Goal: Task Accomplishment & Management: Use online tool/utility

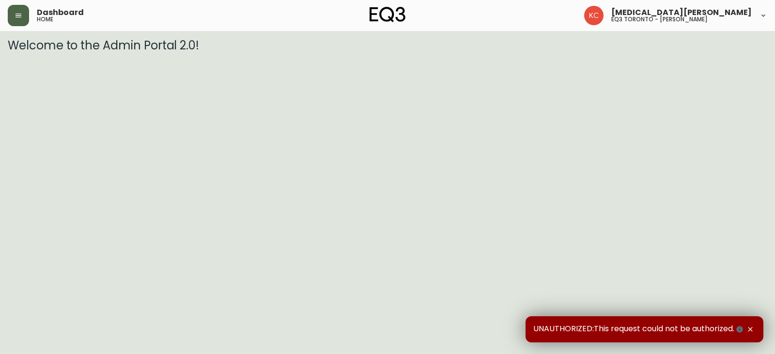
click at [15, 17] on icon "button" at bounding box center [18, 16] width 6 height 4
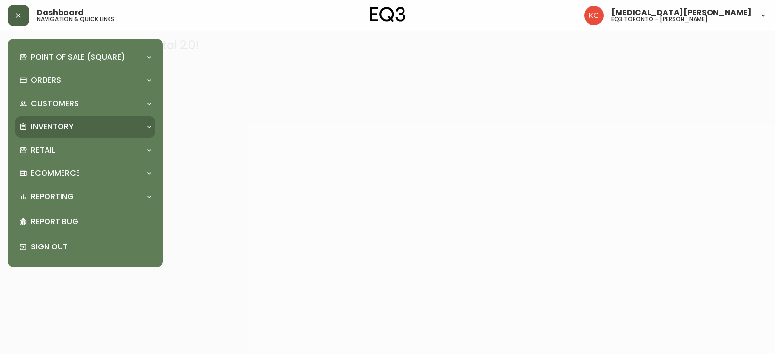
click at [56, 125] on p "Inventory" at bounding box center [52, 127] width 43 height 11
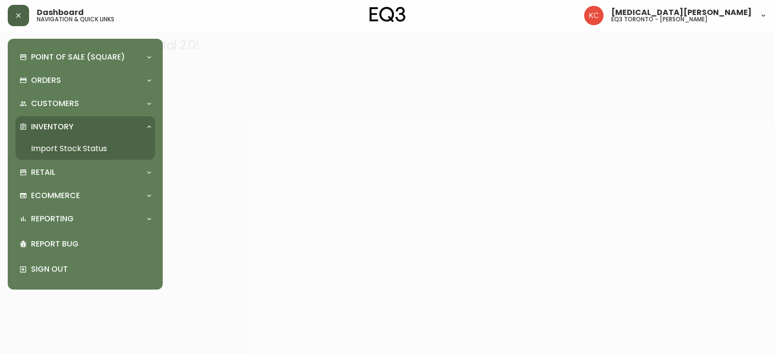
click at [80, 148] on link "Import Stock Status" at bounding box center [84, 148] width 139 height 22
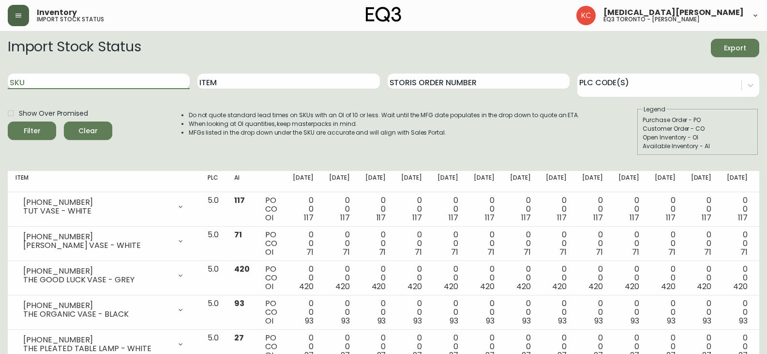
click at [91, 77] on input "SKU" at bounding box center [99, 81] width 182 height 15
drag, startPoint x: 91, startPoint y: 77, endPoint x: 56, endPoint y: 79, distance: 34.4
click at [56, 79] on input "SKU" at bounding box center [99, 81] width 182 height 15
click at [257, 81] on input "Item" at bounding box center [289, 81] width 182 height 15
type input "vase"
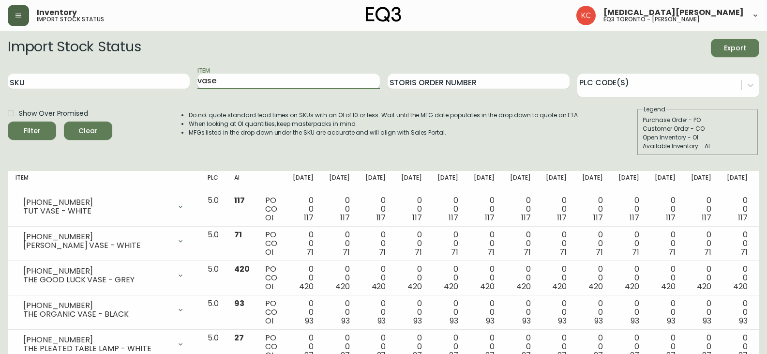
click at [8, 122] on button "Filter" at bounding box center [32, 131] width 48 height 18
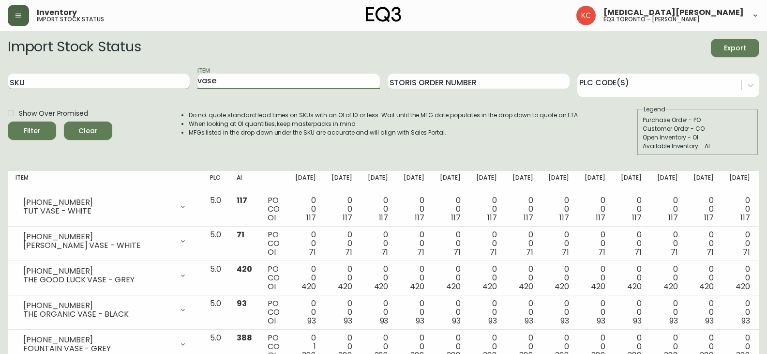
drag, startPoint x: 239, startPoint y: 83, endPoint x: 187, endPoint y: 86, distance: 51.9
click at [187, 86] on div "SKU Item vase Storis Order Number PLC Code(s)" at bounding box center [384, 81] width 752 height 31
click at [8, 122] on button "Filter" at bounding box center [32, 131] width 48 height 18
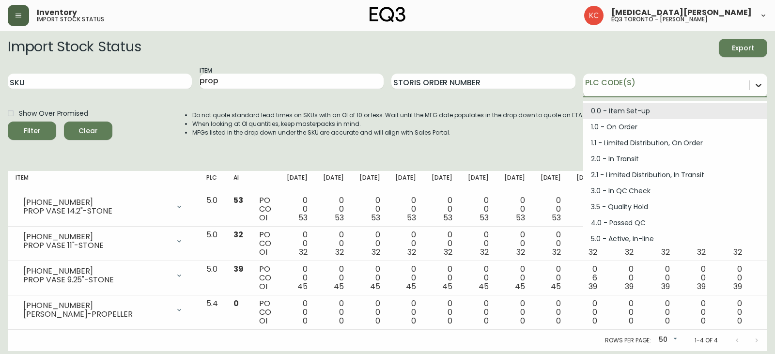
click at [754, 88] on icon at bounding box center [758, 85] width 10 height 10
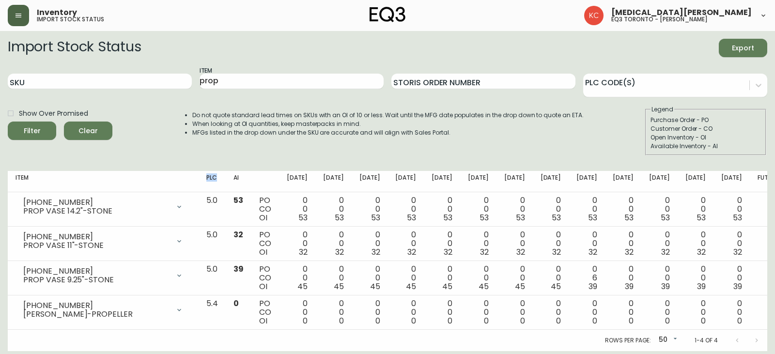
drag, startPoint x: 239, startPoint y: 179, endPoint x: 252, endPoint y: 177, distance: 12.7
click at [226, 177] on th "PLC" at bounding box center [211, 181] width 27 height 21
click at [477, 133] on li "MFGs listed in the drop down under the SKU are accurate and will align with Sal…" at bounding box center [387, 132] width 391 height 9
drag, startPoint x: 245, startPoint y: 90, endPoint x: 250, endPoint y: 78, distance: 12.1
click at [245, 87] on div "Item prop" at bounding box center [291, 81] width 184 height 31
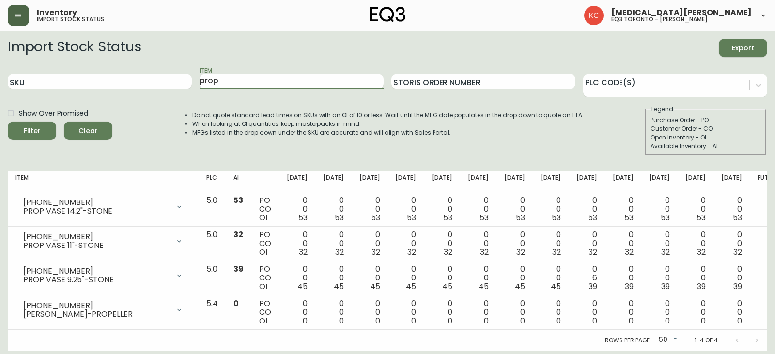
drag, startPoint x: 250, startPoint y: 78, endPoint x: 0, endPoint y: 78, distance: 250.3
click at [0, 78] on main "Import Stock Status Export SKU Item prop Storis Order Number PLC Code(s) Show O…" at bounding box center [387, 191] width 775 height 320
type input "SAGE"
click at [8, 122] on button "Filter" at bounding box center [32, 131] width 48 height 18
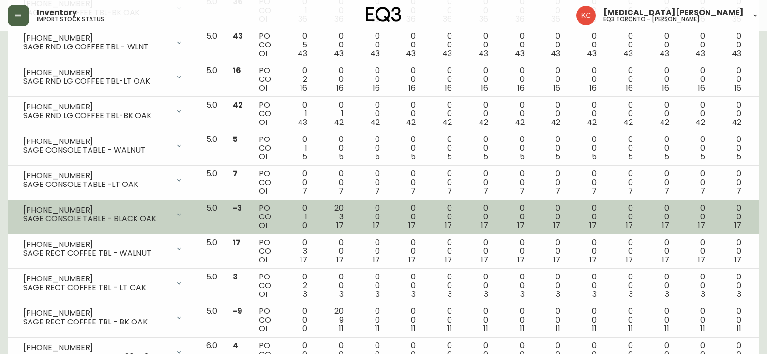
scroll to position [387, 0]
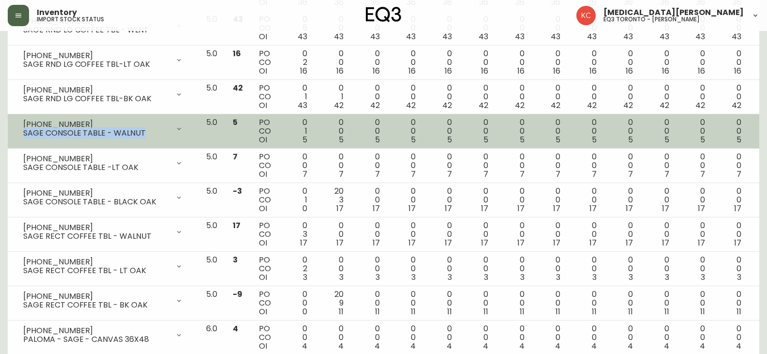
drag, startPoint x: 23, startPoint y: 133, endPoint x: 215, endPoint y: 133, distance: 192.2
click at [151, 138] on div "[PHONE_NUMBER] SAGE CONSOLE TABLE - WALNUT" at bounding box center [102, 128] width 175 height 21
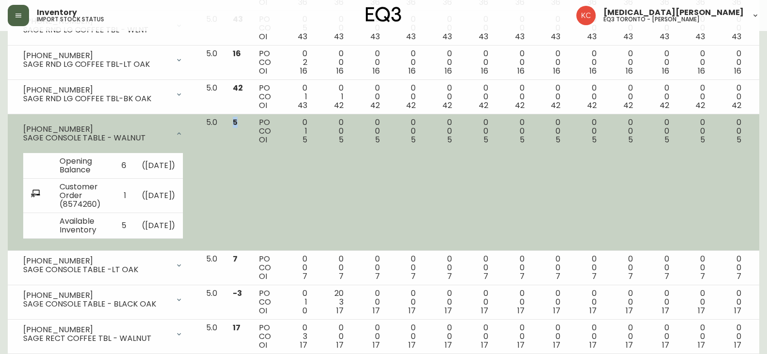
drag, startPoint x: 268, startPoint y: 122, endPoint x: 262, endPoint y: 124, distance: 6.1
click at [251, 124] on td "5" at bounding box center [238, 182] width 26 height 137
click at [251, 176] on td "5" at bounding box center [238, 182] width 26 height 137
click at [189, 127] on div at bounding box center [178, 133] width 19 height 19
